Goal: Transaction & Acquisition: Purchase product/service

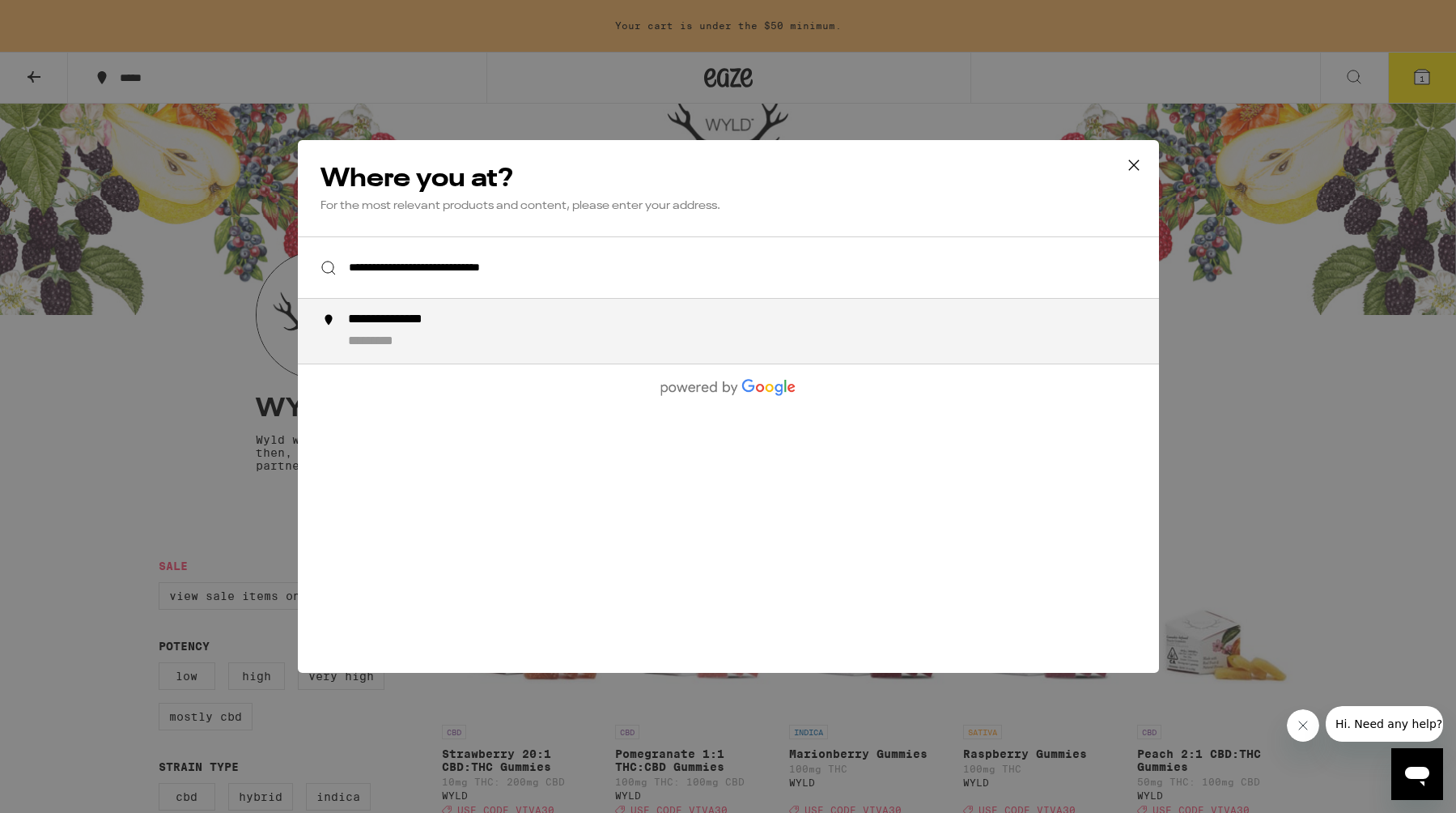
click at [431, 327] on div "**********" at bounding box center [410, 319] width 126 height 17
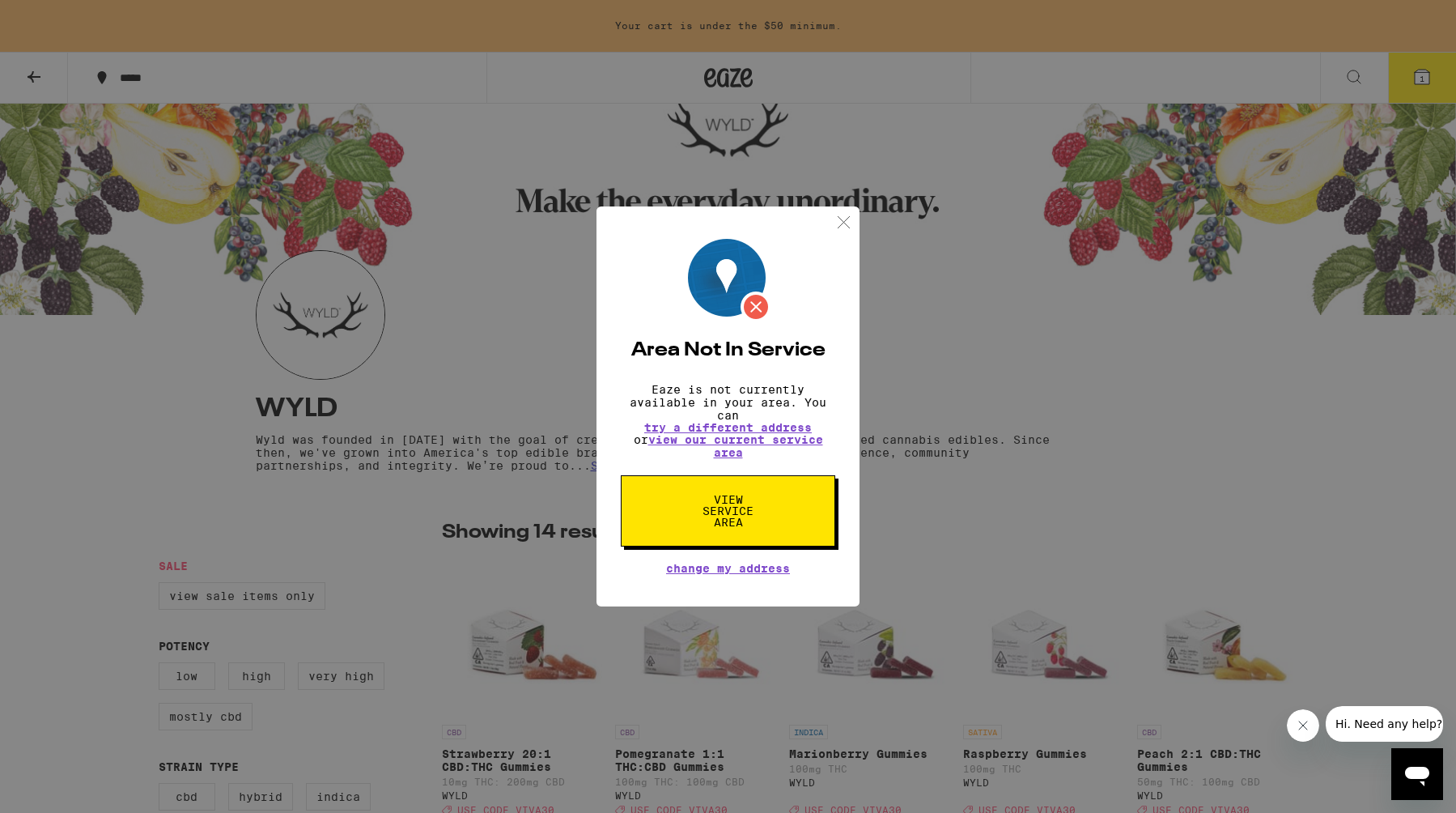
click at [734, 519] on span "View Service Area" at bounding box center [728, 510] width 83 height 34
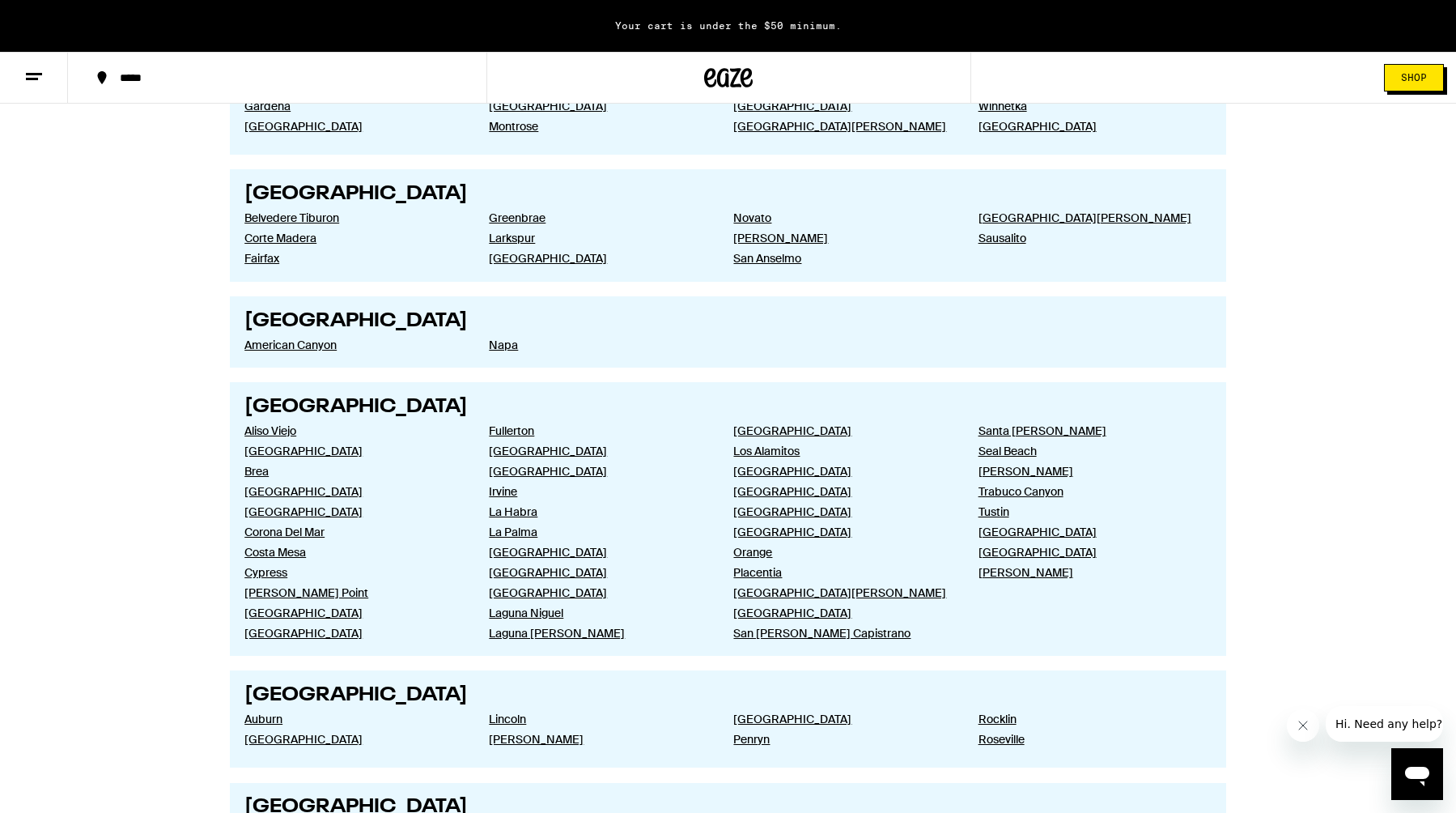
scroll to position [1351, 0]
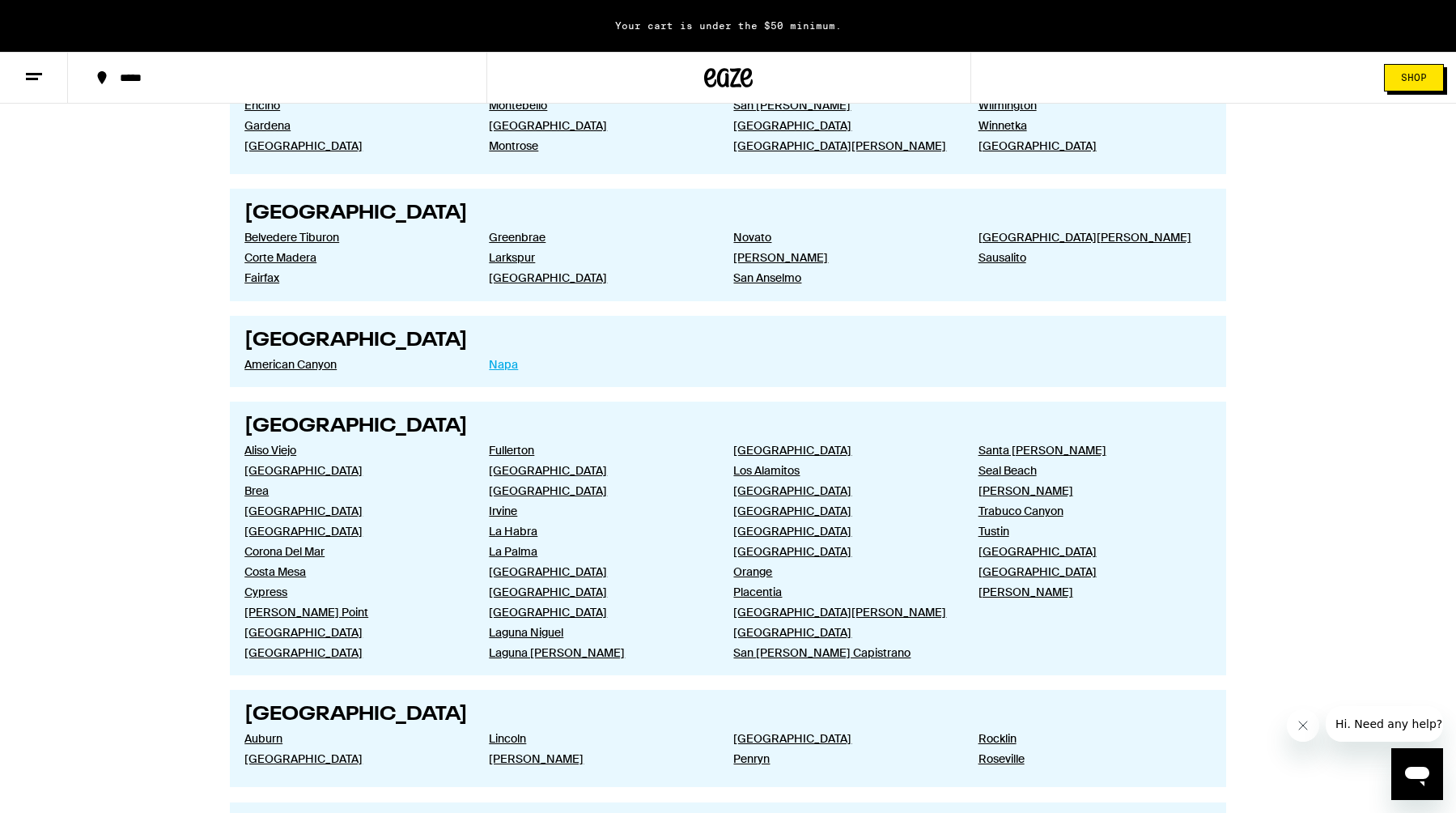
click at [505, 372] on link "Napa" at bounding box center [597, 364] width 219 height 15
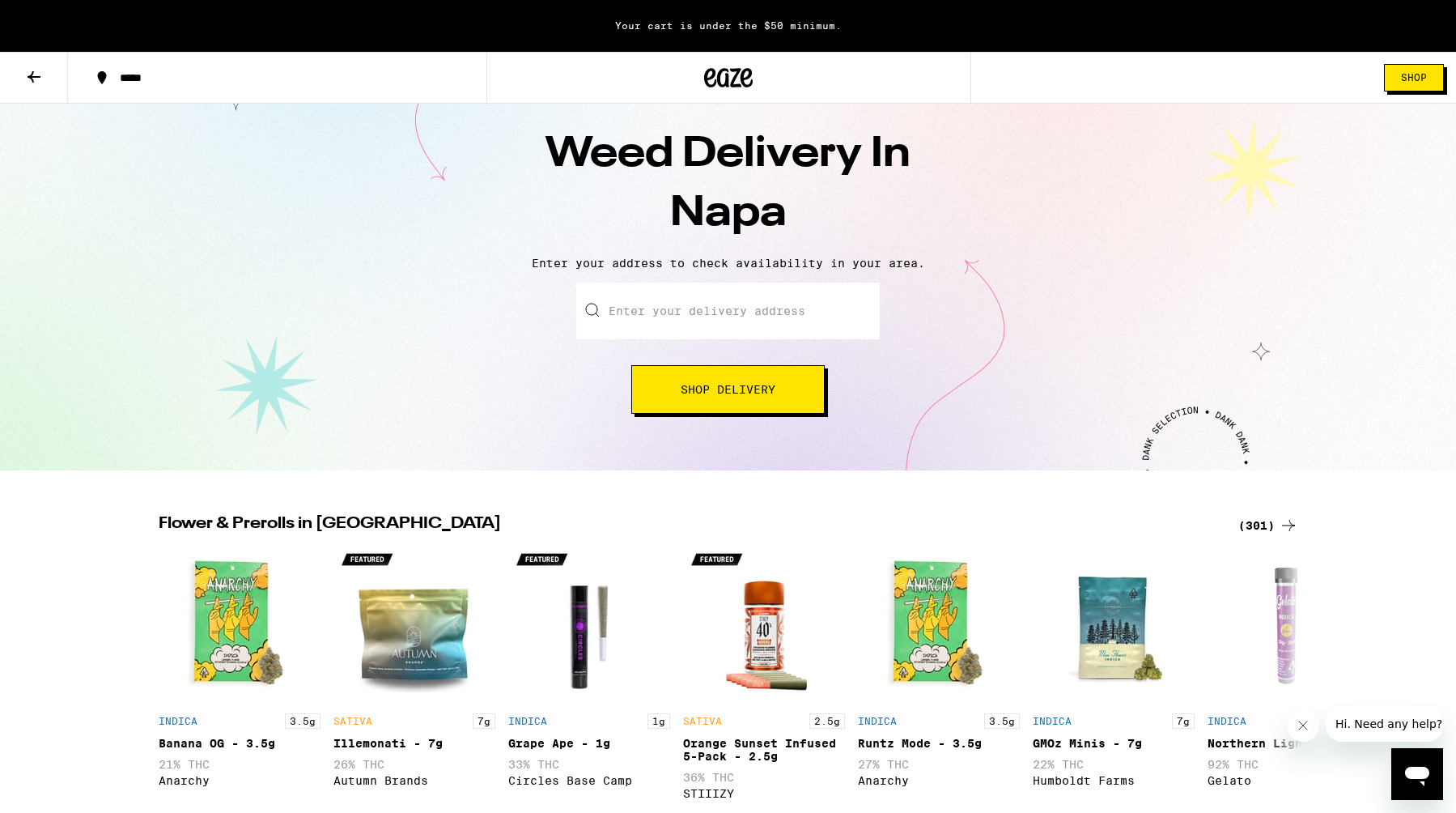
scroll to position [38, 0]
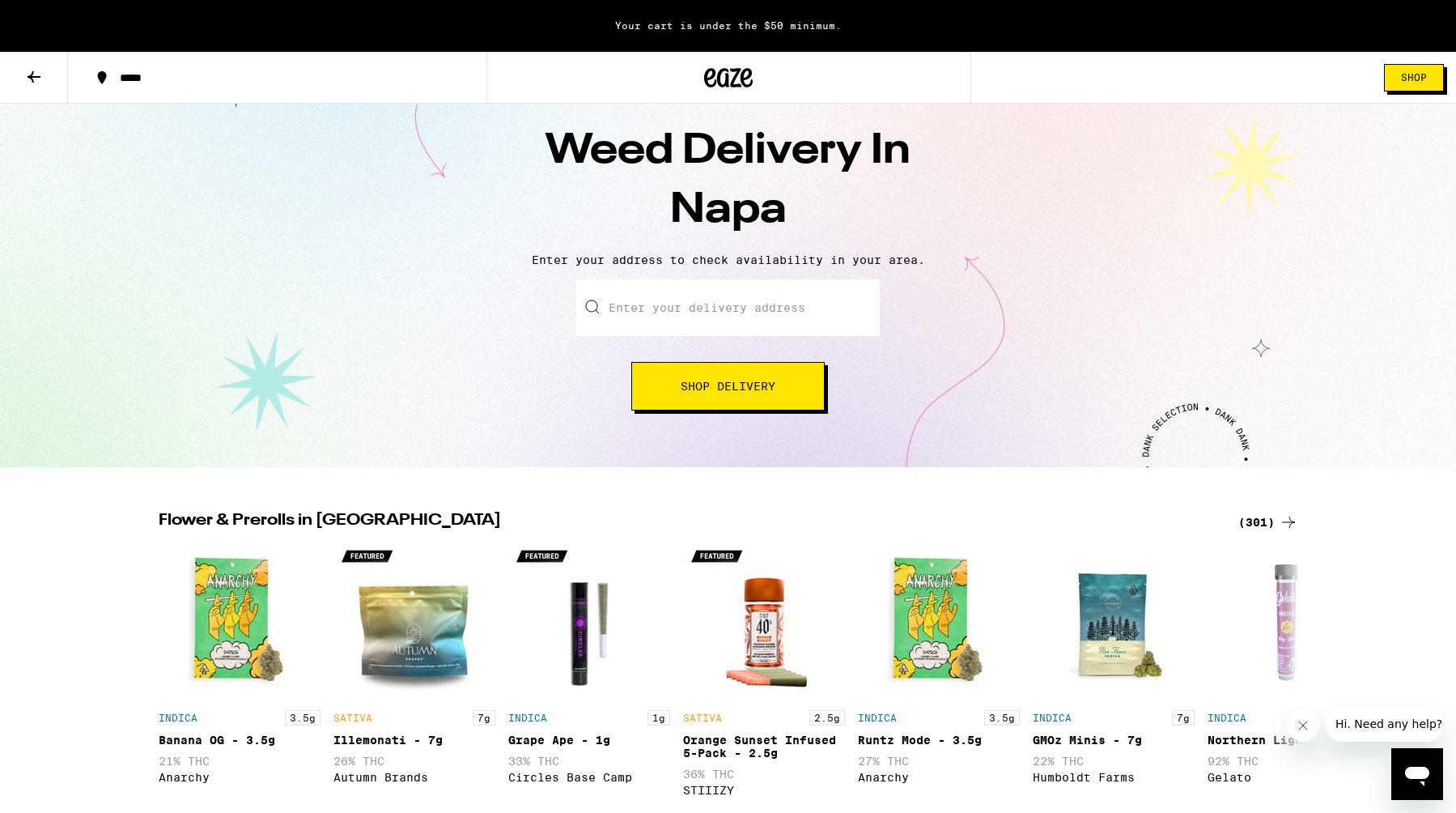
click at [711, 310] on input "Enter your delivery address" at bounding box center [728, 307] width 304 height 56
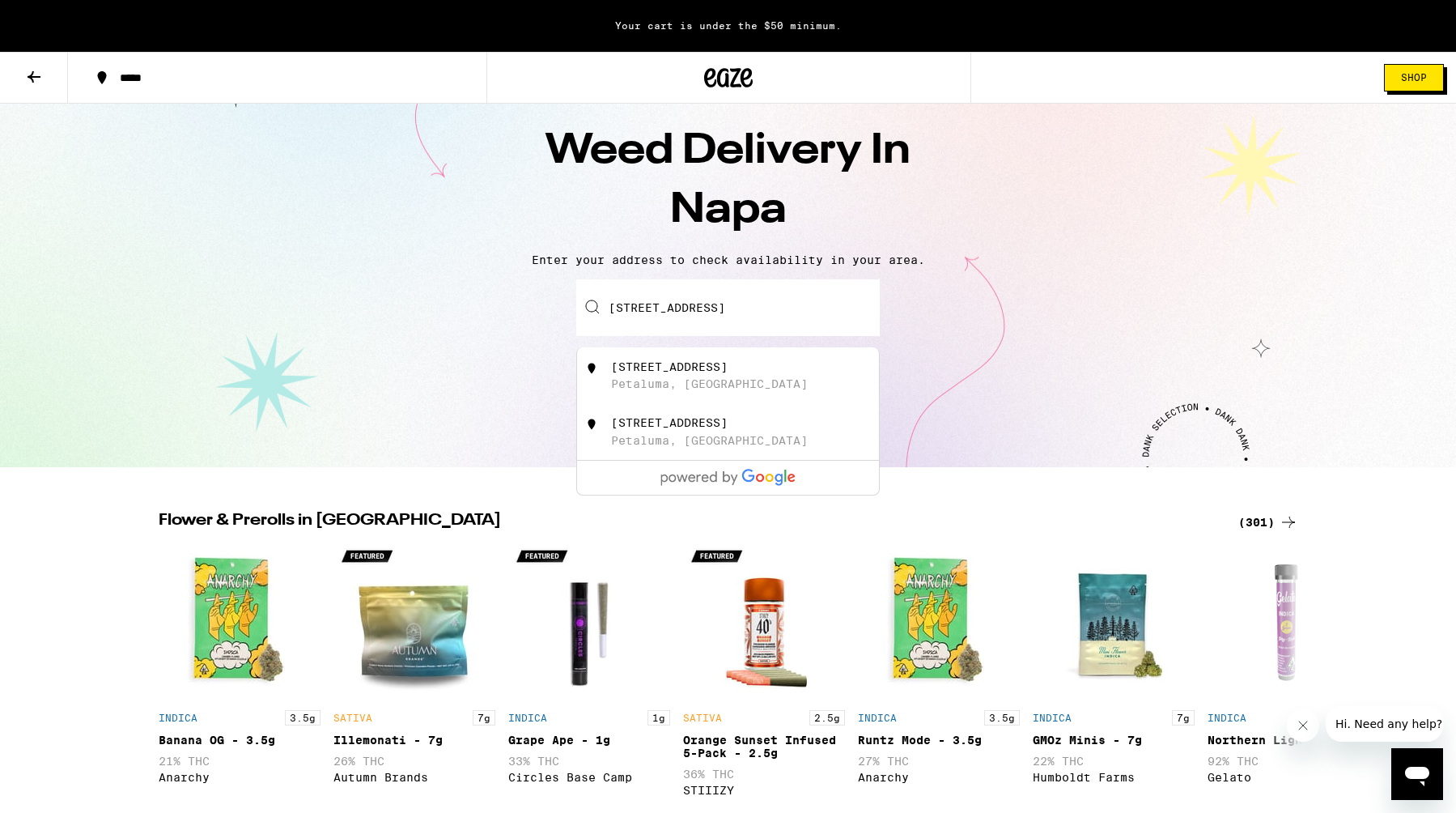
click at [663, 382] on div "Petaluma, CA" at bounding box center [709, 383] width 197 height 13
type input "123 Acorn Drive, Petaluma, CA"
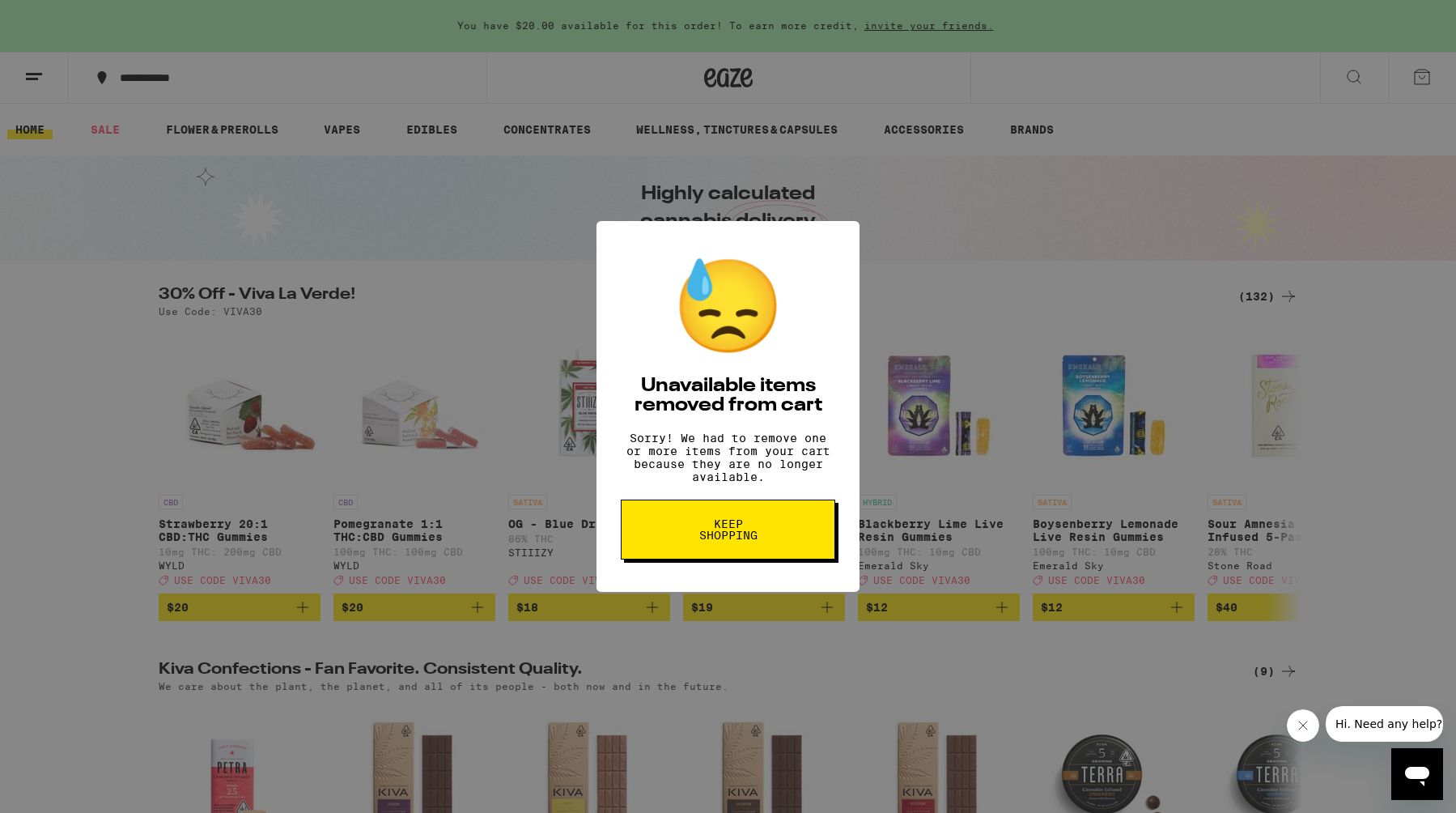
click at [733, 541] on span "Keep Shopping" at bounding box center [728, 529] width 83 height 23
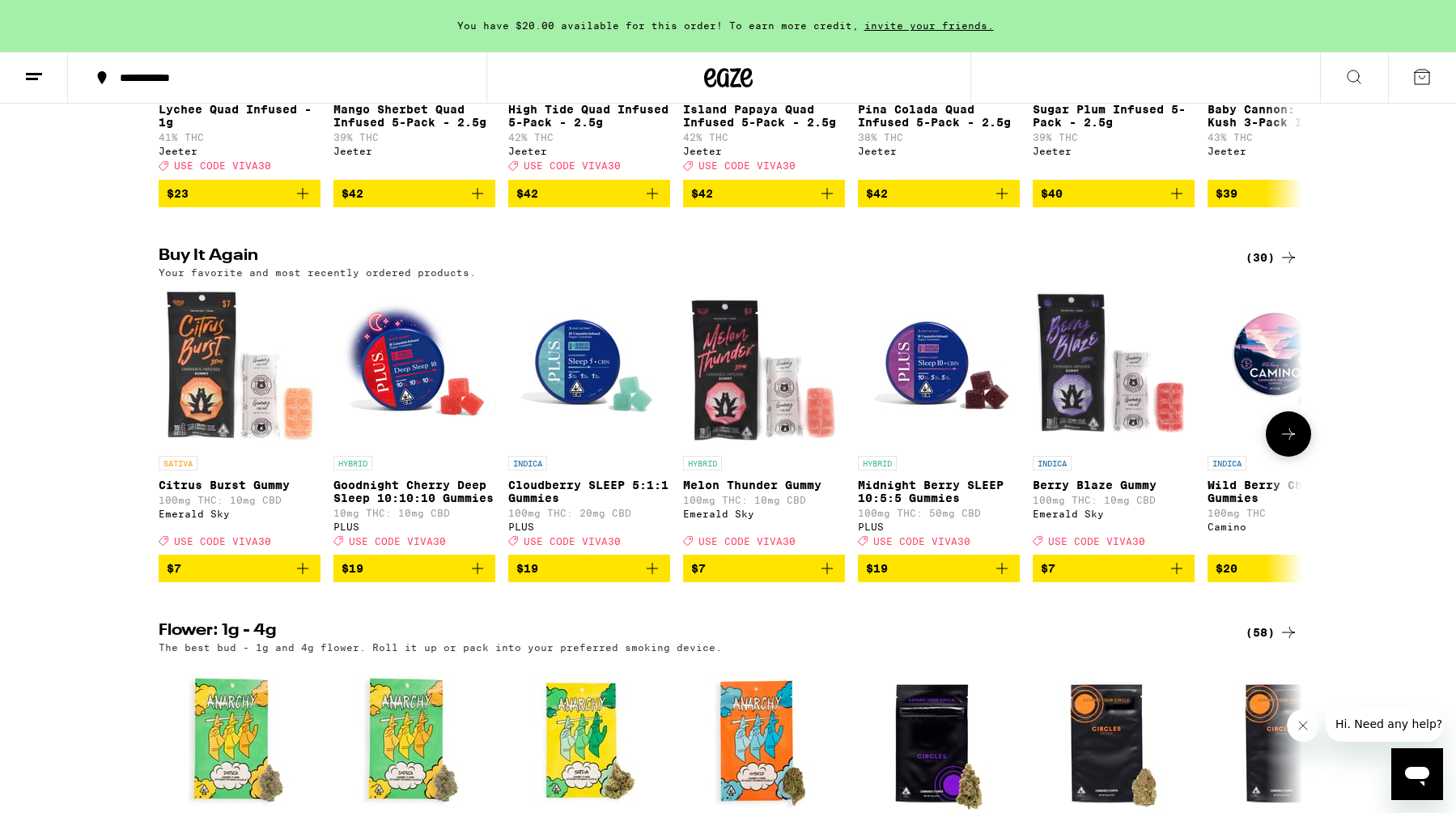
scroll to position [1156, 0]
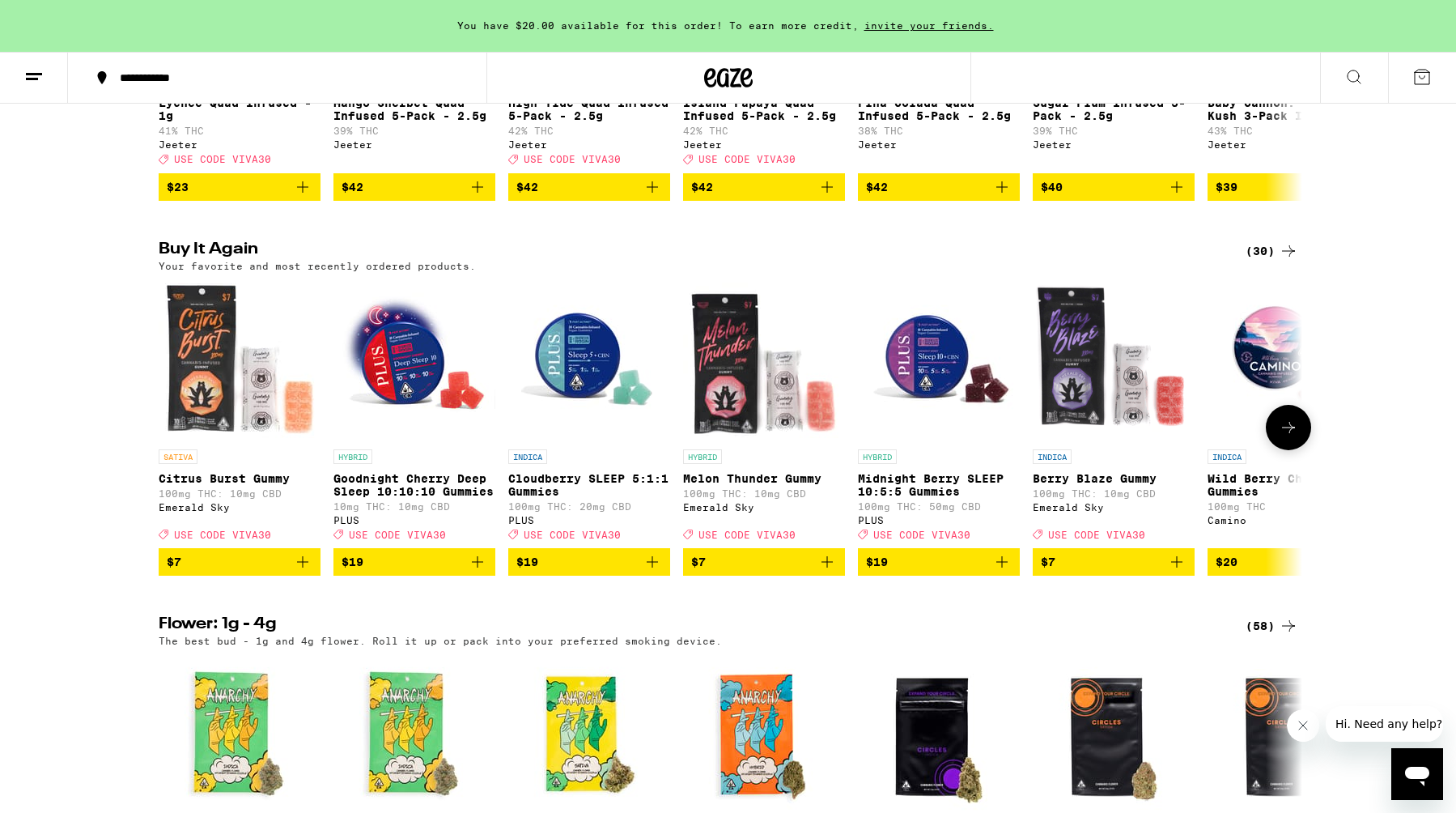
click at [1296, 437] on icon at bounding box center [1289, 427] width 20 height 20
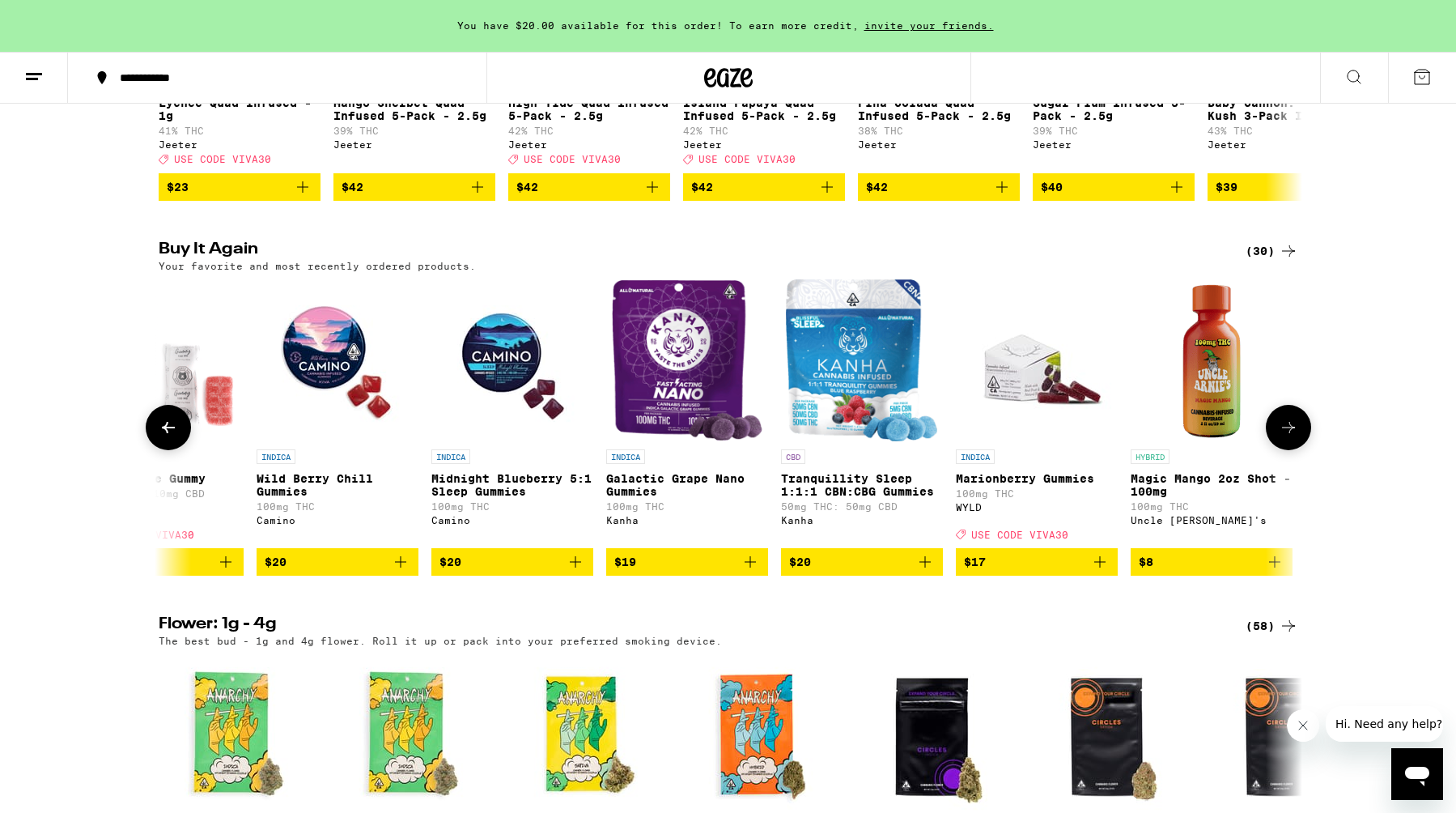
scroll to position [0, 963]
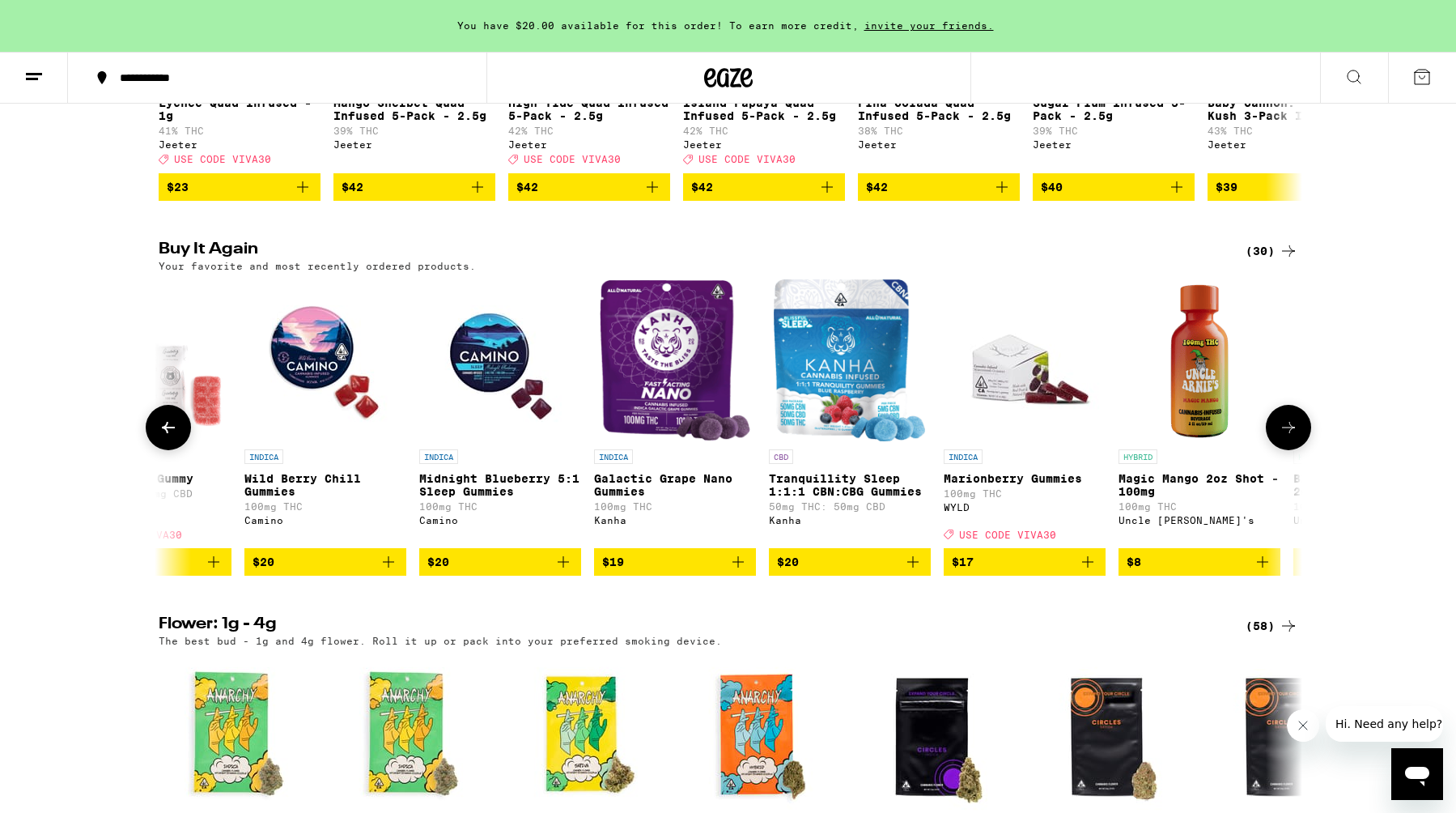
click at [1296, 437] on icon at bounding box center [1289, 427] width 20 height 20
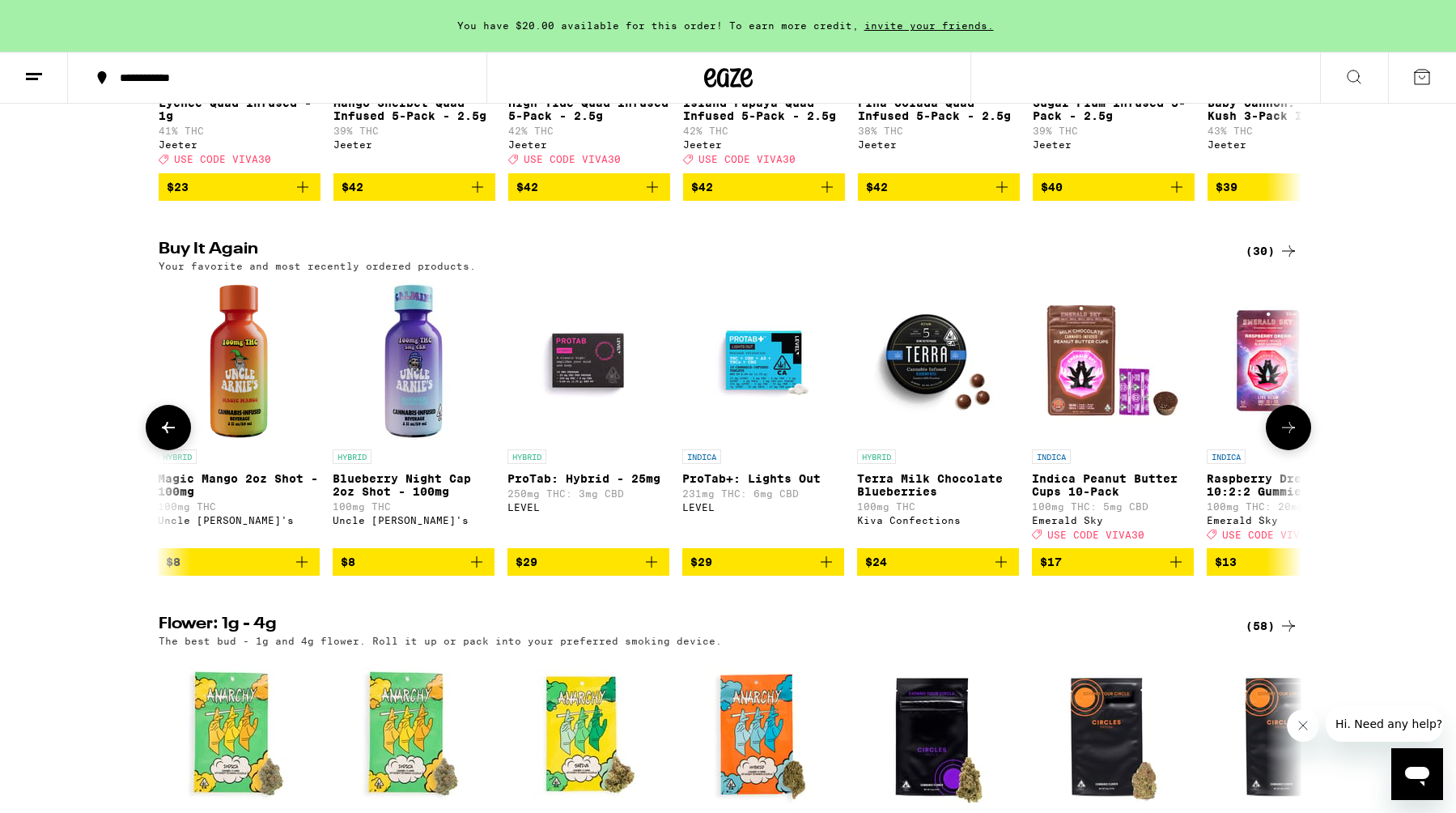
scroll to position [0, 1927]
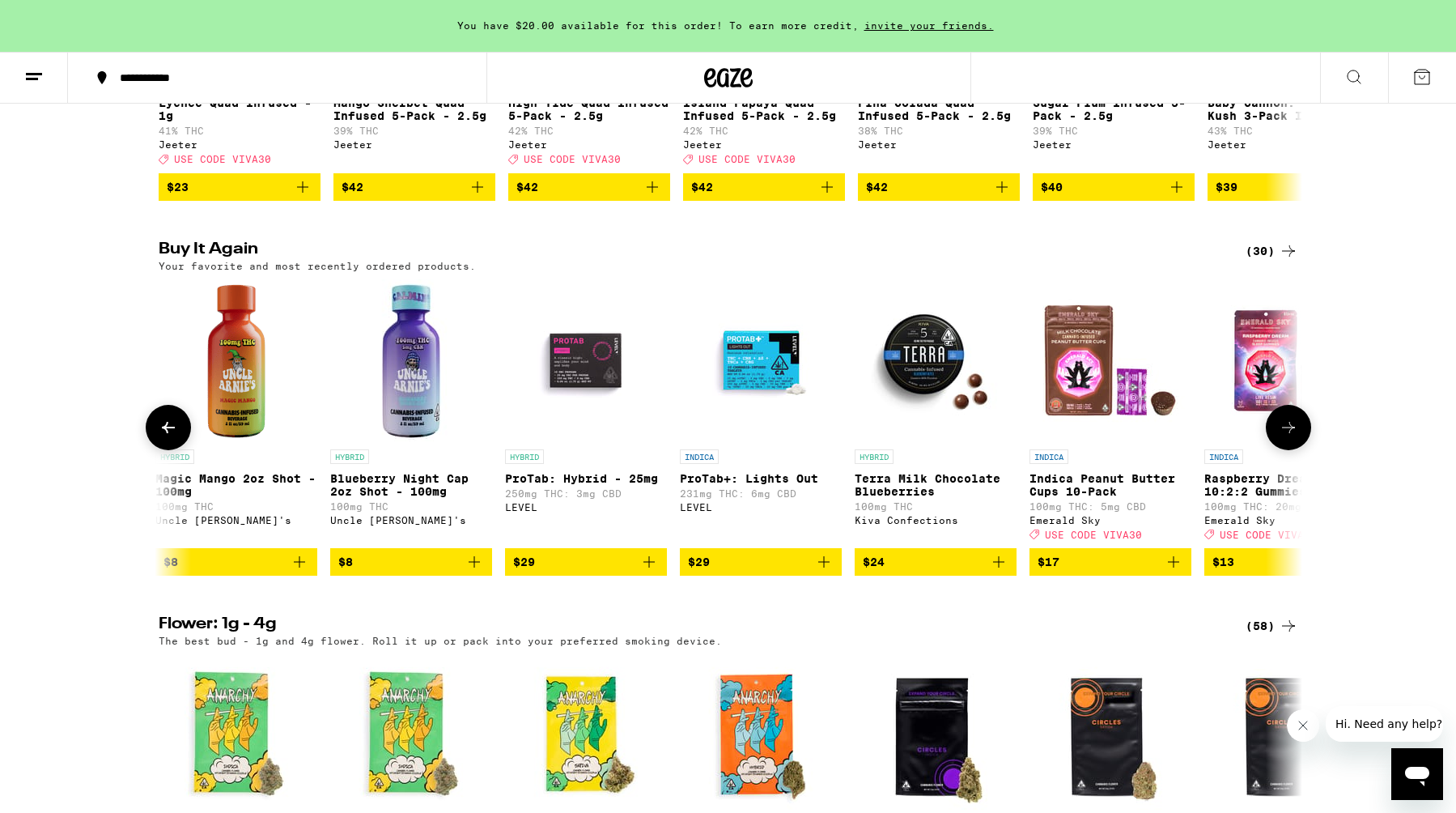
click at [1296, 437] on icon at bounding box center [1289, 427] width 20 height 20
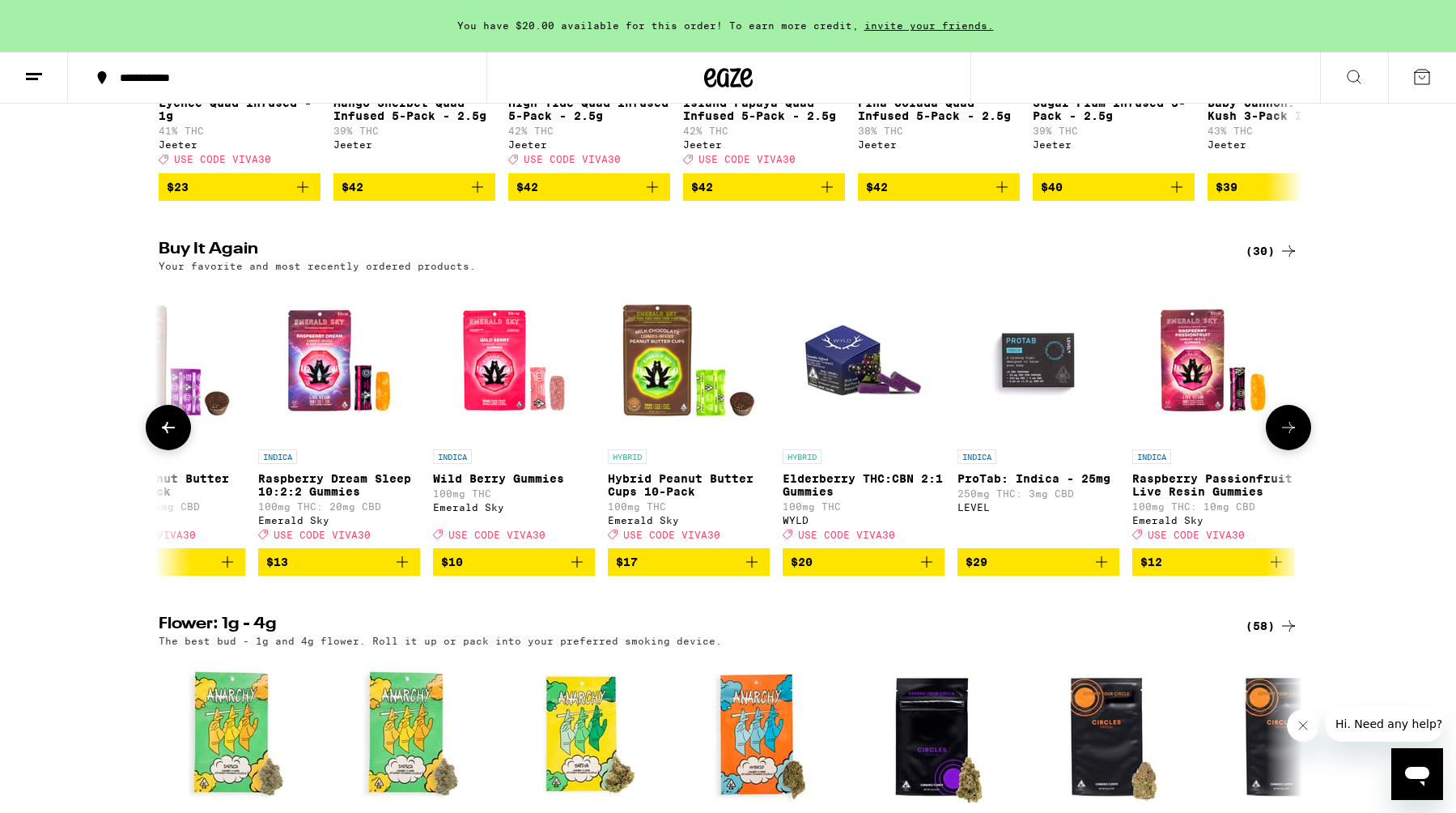
scroll to position [0, 2890]
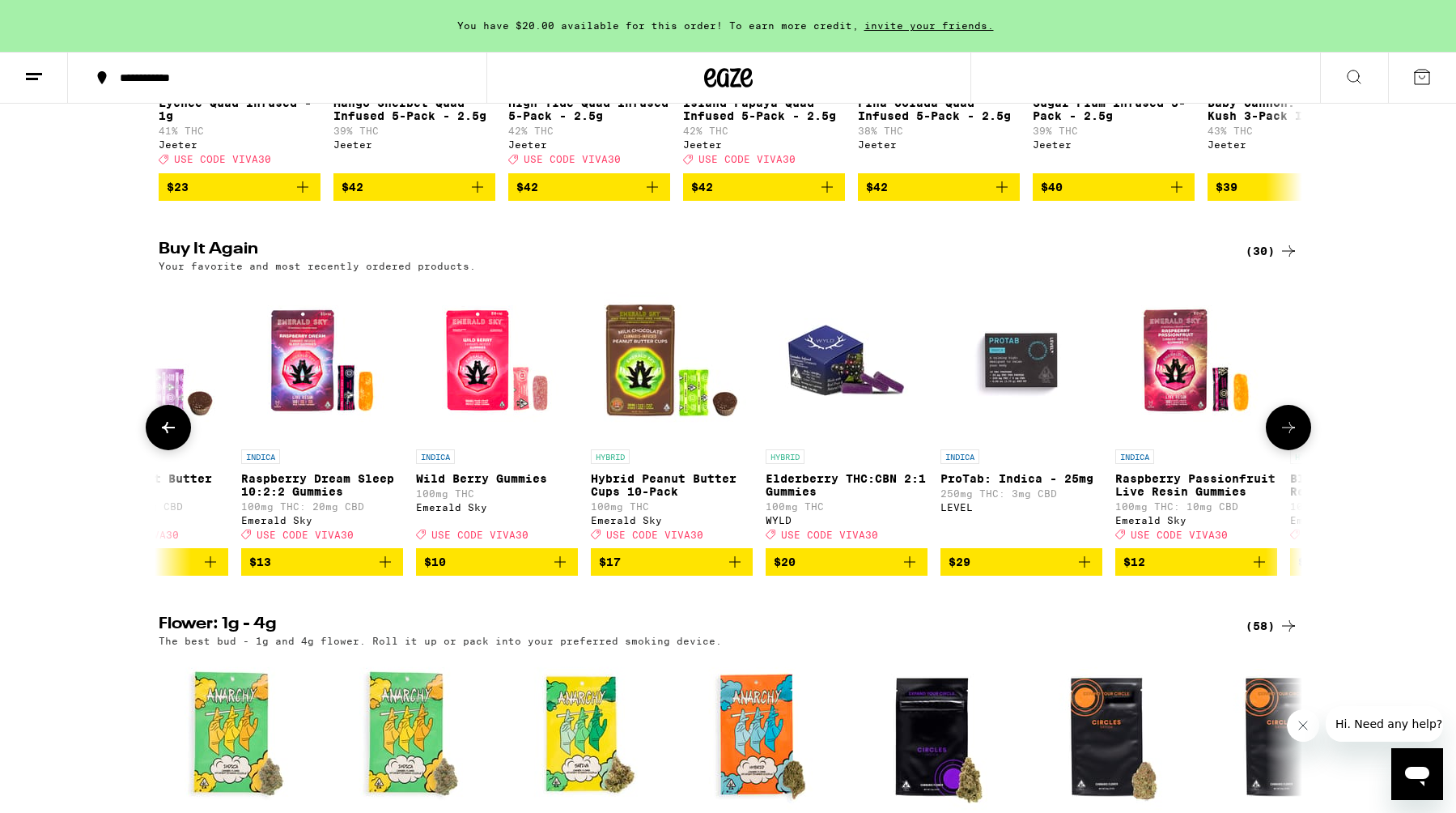
click at [1296, 437] on icon at bounding box center [1289, 427] width 20 height 20
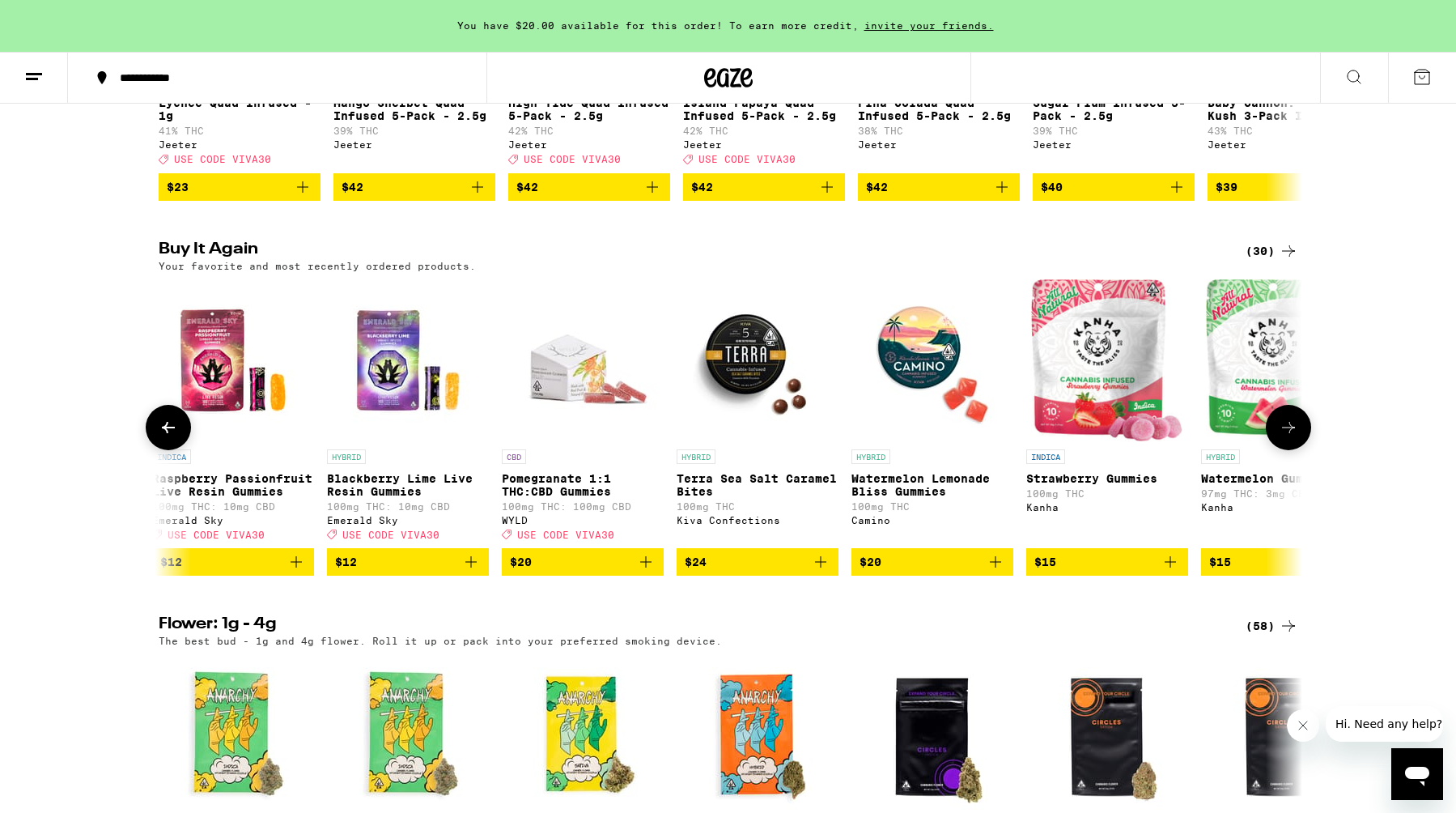
click at [1296, 437] on icon at bounding box center [1289, 427] width 20 height 20
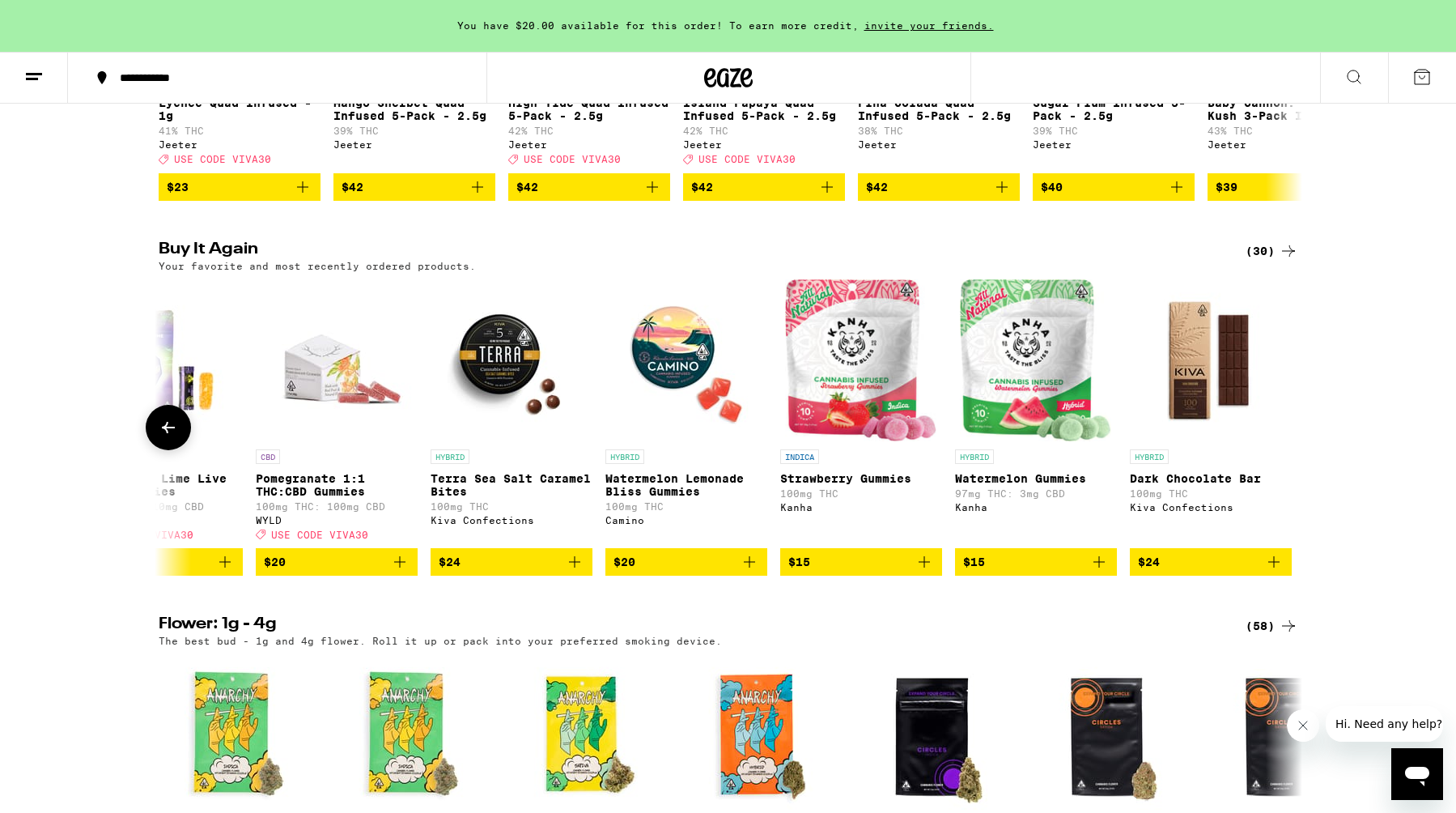
scroll to position [0, 4106]
